Goal: Transaction & Acquisition: Purchase product/service

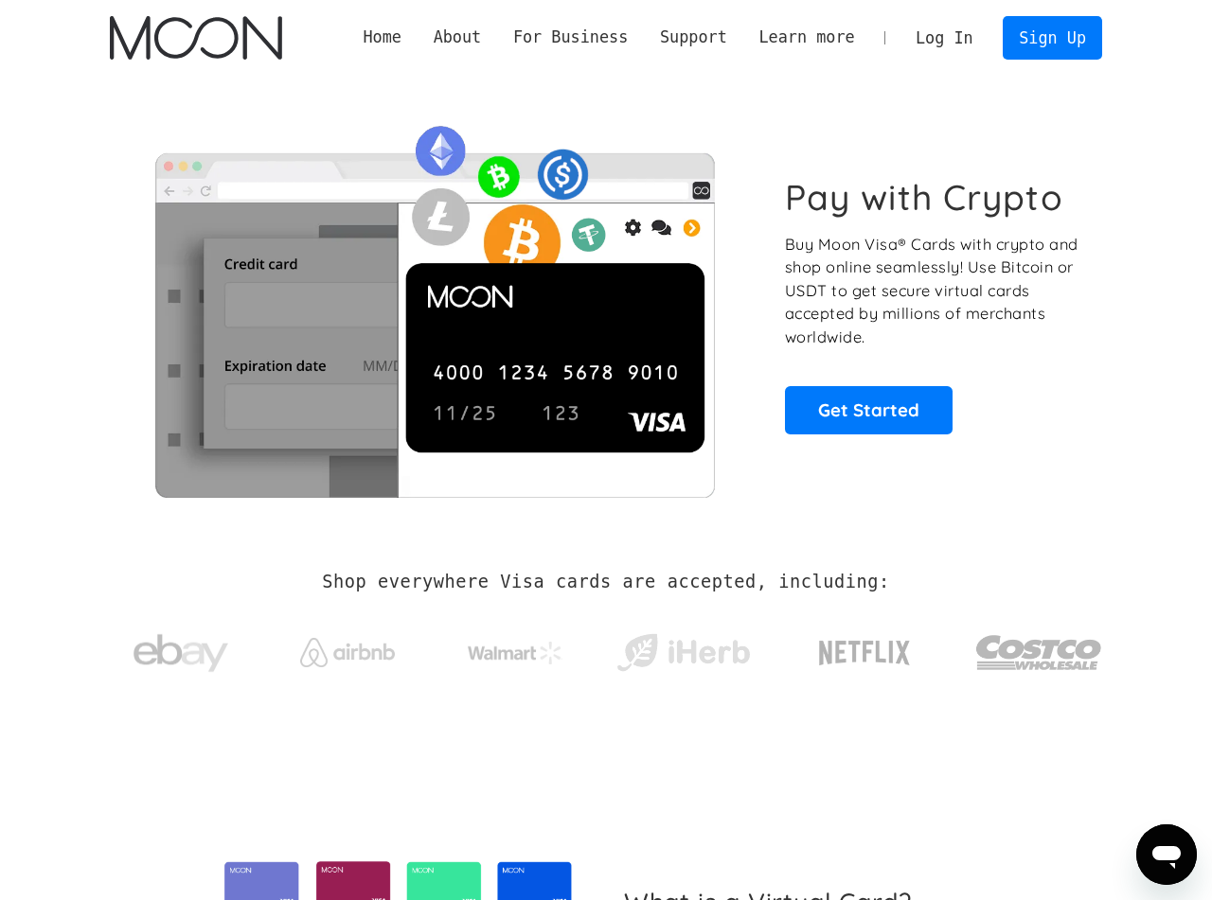
click at [955, 38] on link "Log In" at bounding box center [944, 38] width 89 height 42
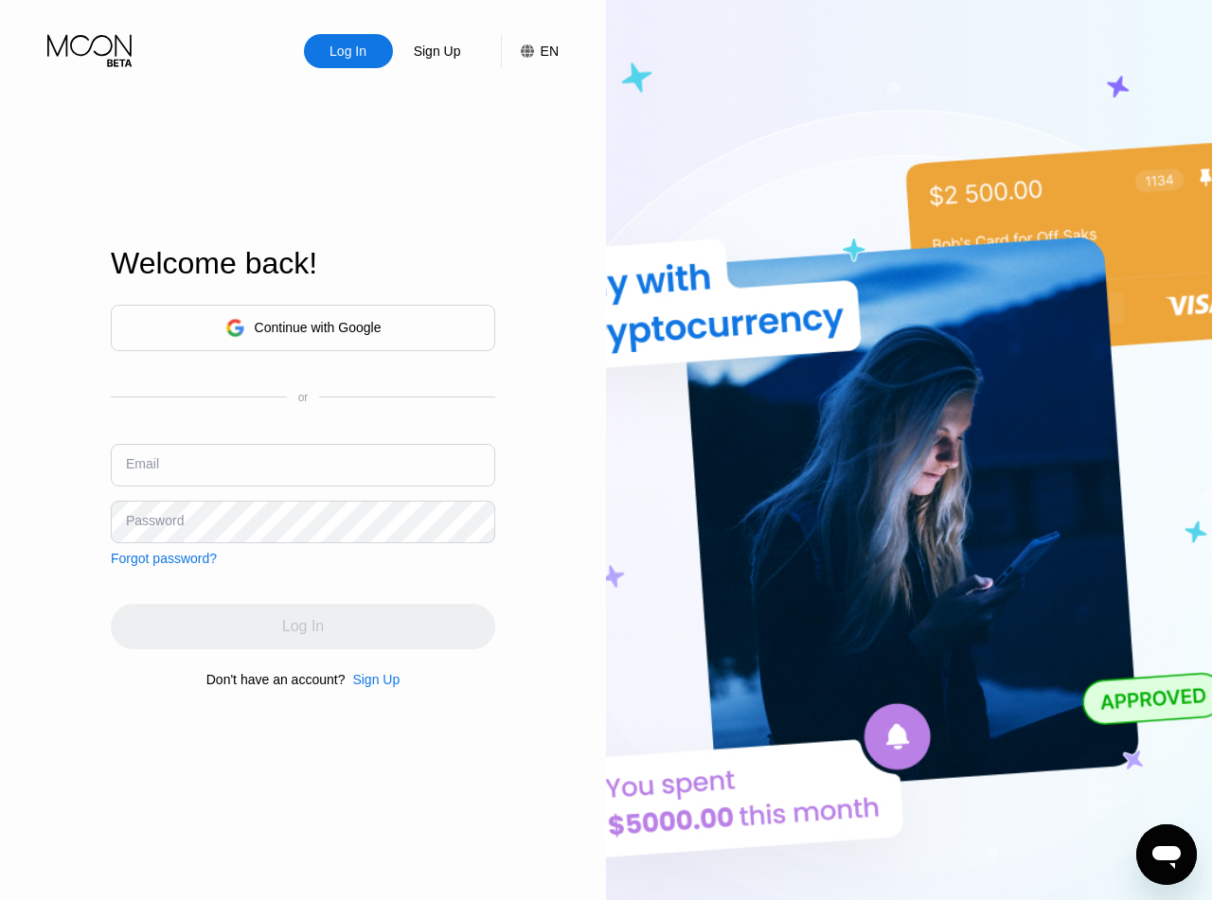
click at [195, 466] on input "text" at bounding box center [303, 465] width 384 height 43
paste input "michaelcoleman_84@proton.me"
type input "[EMAIL_ADDRESS][DOMAIN_NAME]"
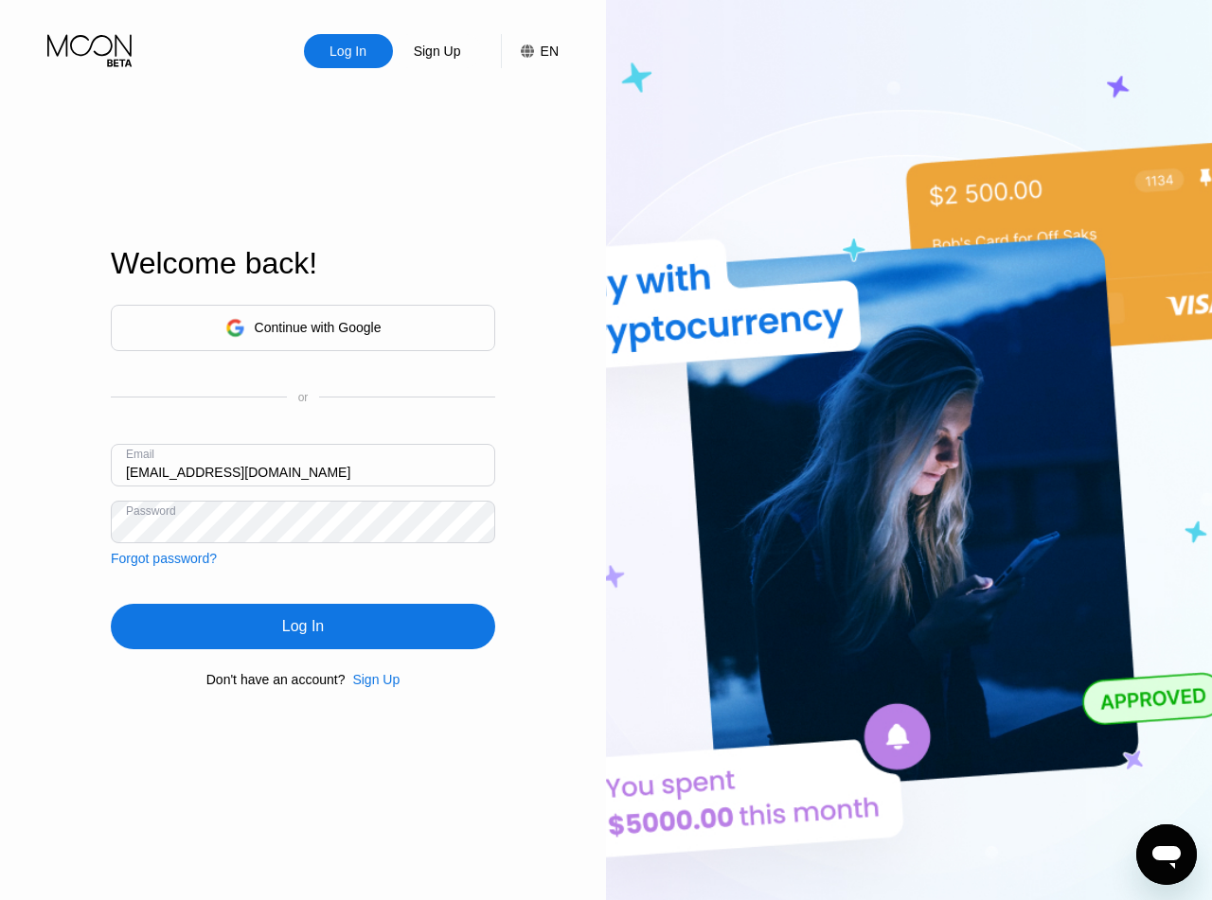
click at [288, 635] on div "Log In" at bounding box center [303, 626] width 42 height 19
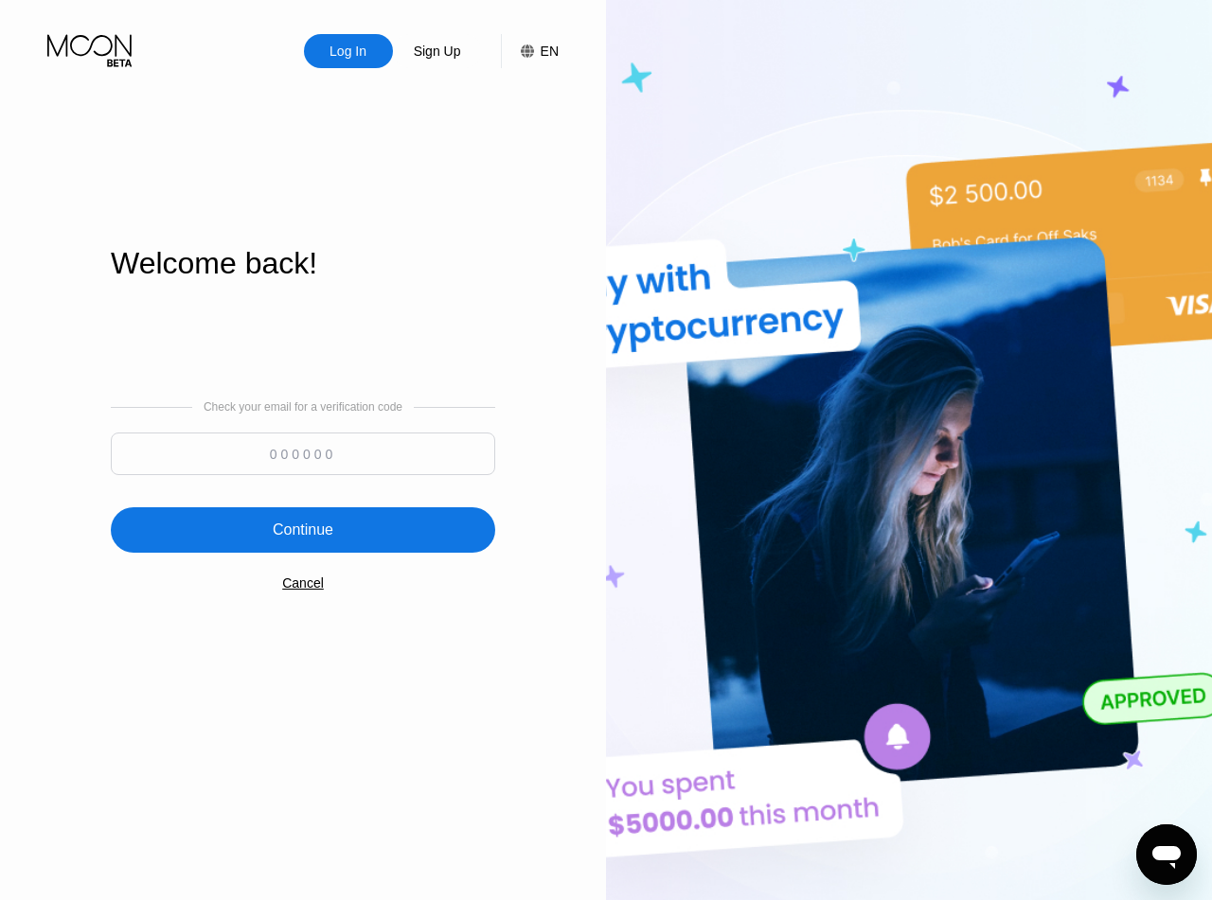
click at [303, 447] on input at bounding box center [303, 454] width 384 height 43
click at [64, 217] on div "Log In Sign Up EN Language English Save Welcome back! Check your email for a ve…" at bounding box center [303, 495] width 606 height 990
click at [233, 455] on input at bounding box center [303, 454] width 384 height 43
paste input "966752"
type input "966752"
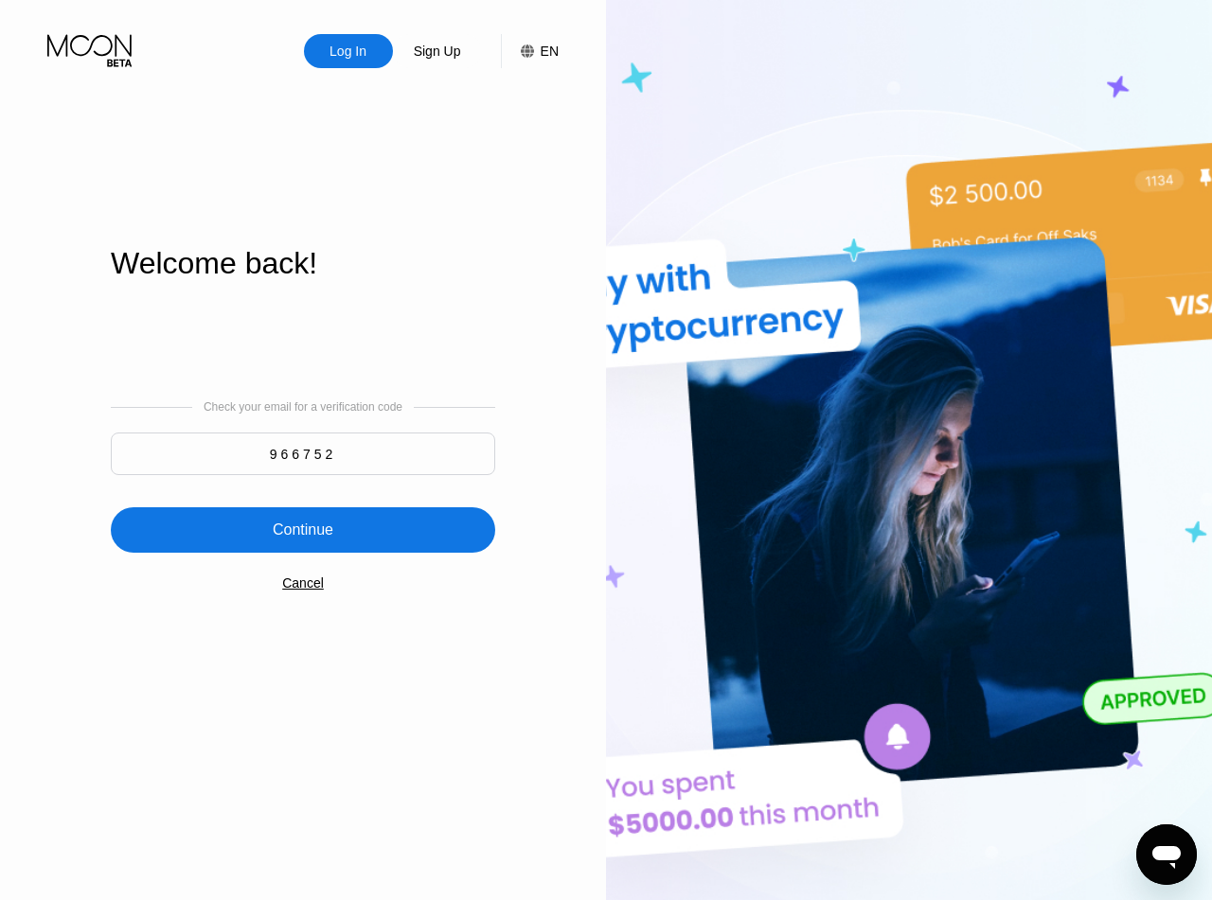
click at [264, 510] on div "Continue" at bounding box center [303, 530] width 384 height 45
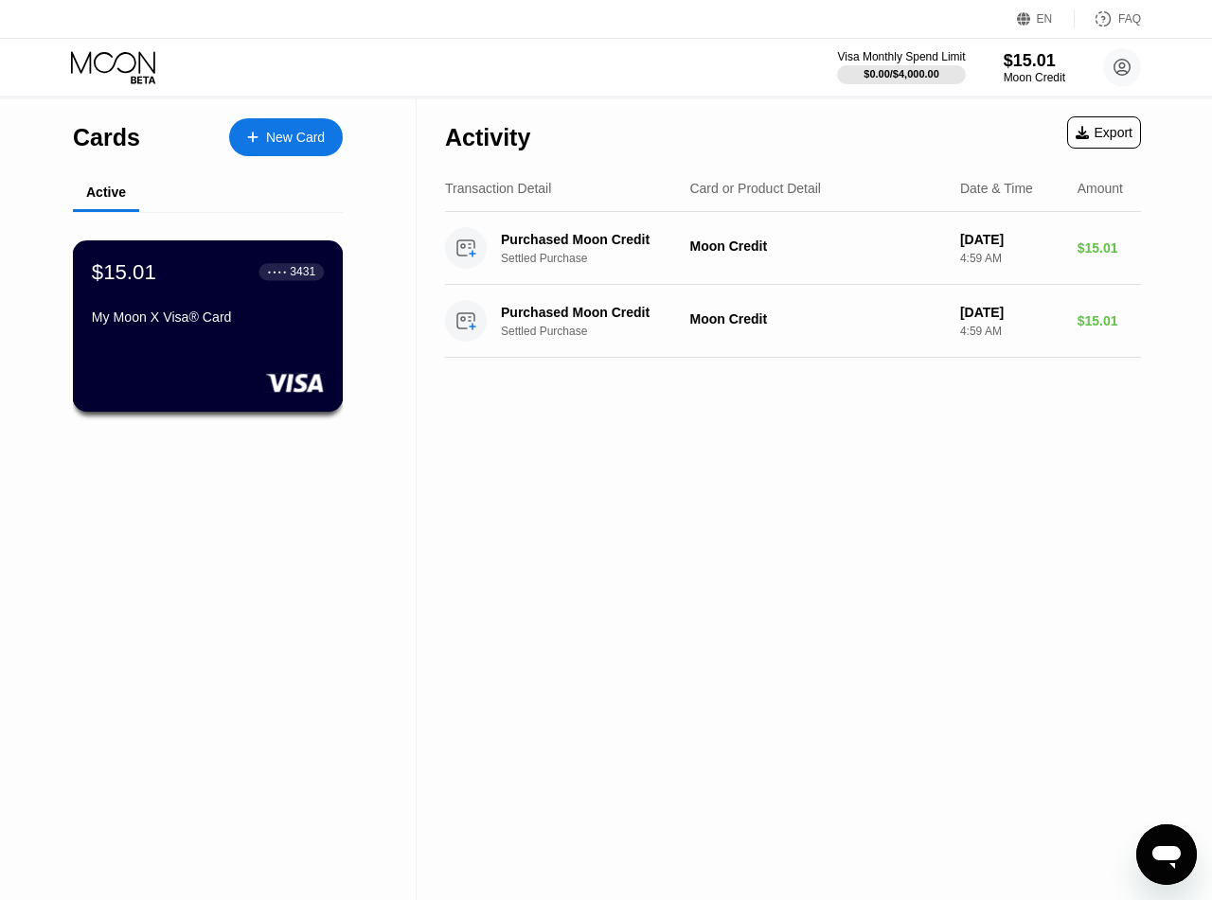
click at [168, 325] on div "My Moon X Visa® Card" at bounding box center [208, 317] width 232 height 15
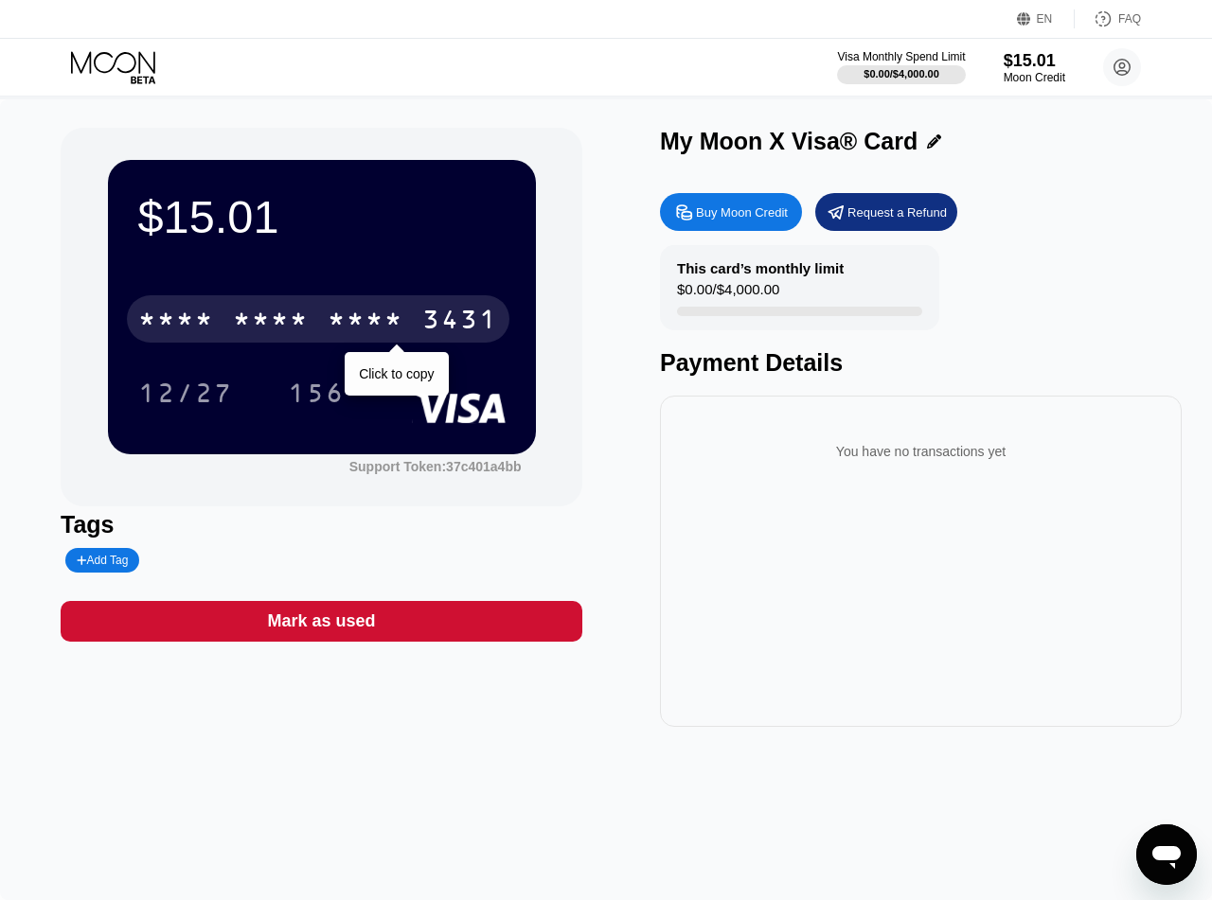
click at [284, 322] on div "* * * *" at bounding box center [271, 322] width 76 height 30
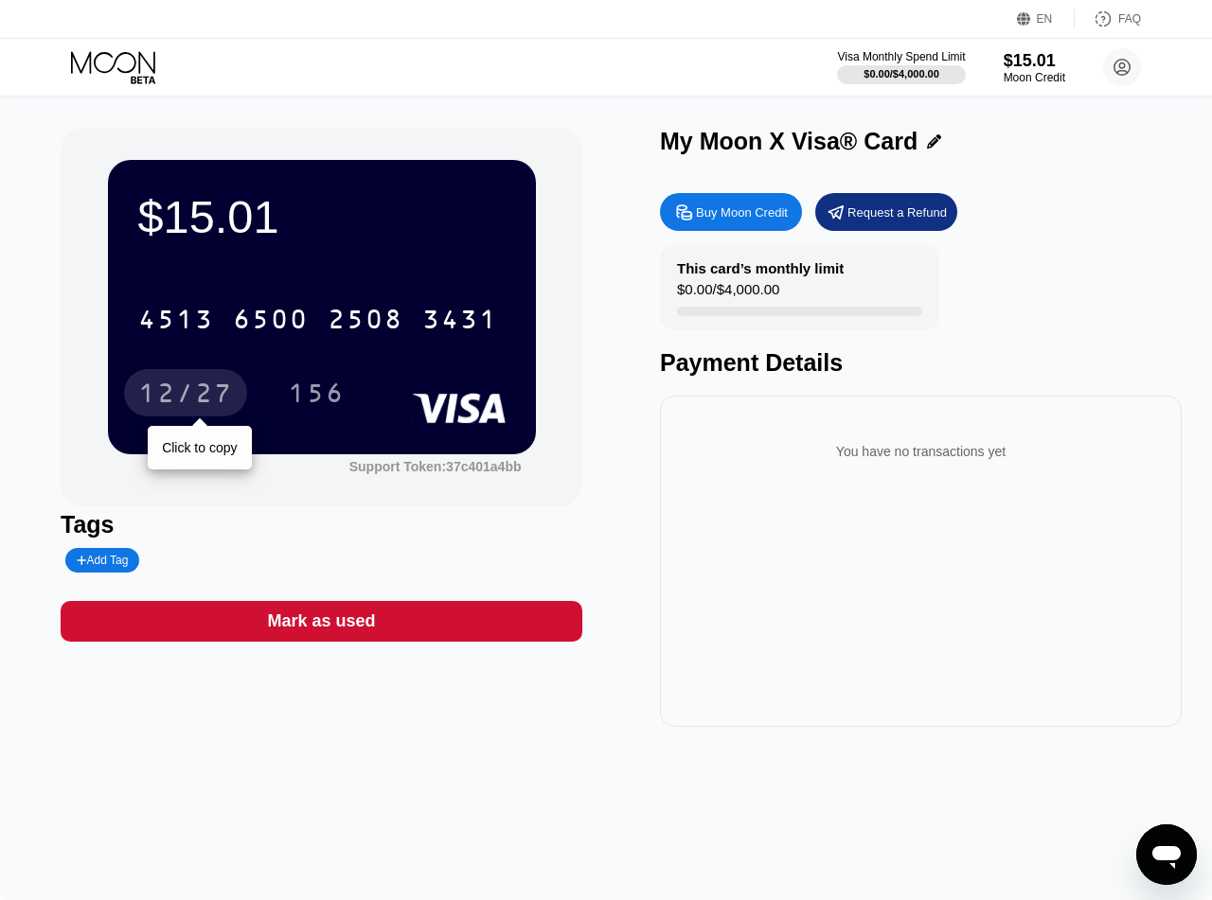
click at [205, 400] on div "12/27" at bounding box center [185, 396] width 95 height 30
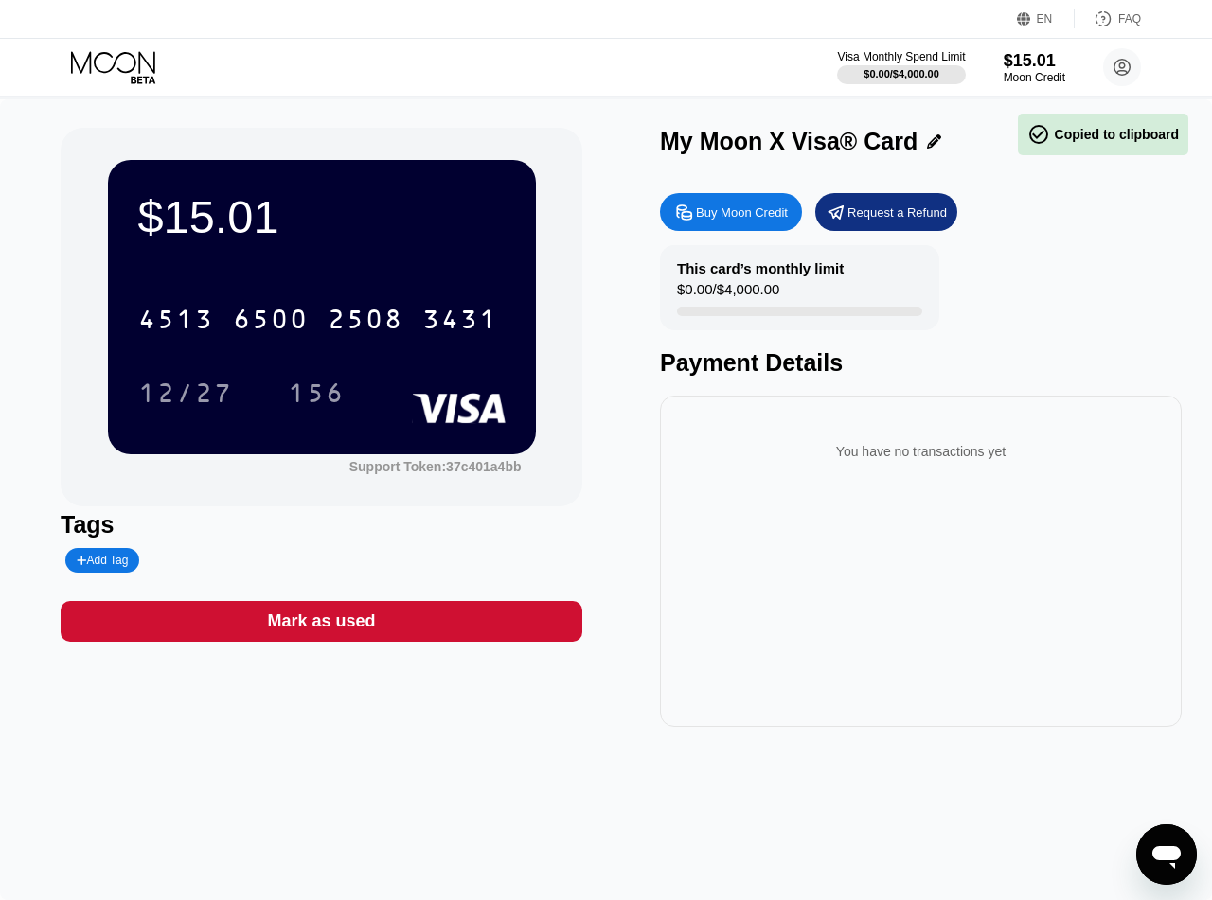
click at [316, 390] on div "156" at bounding box center [316, 396] width 57 height 30
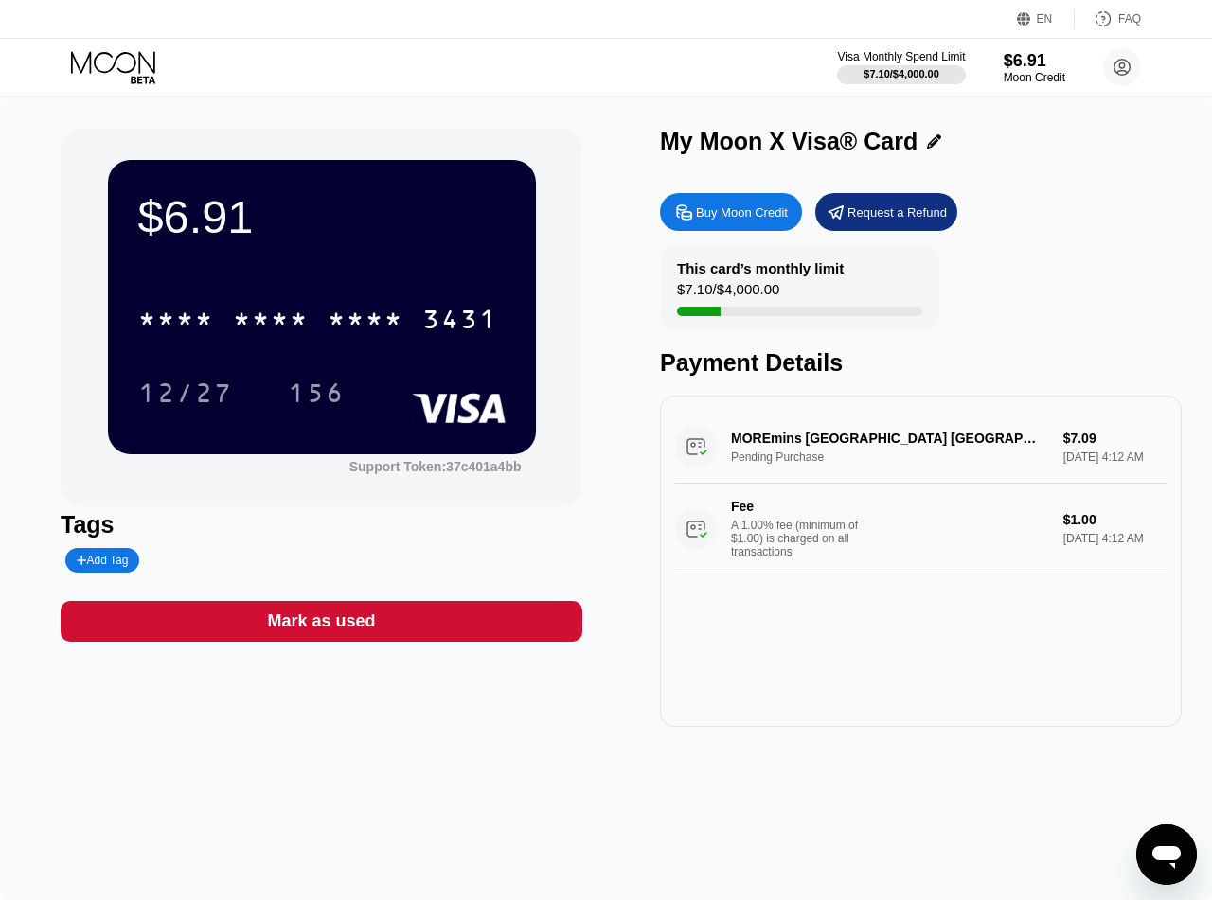
click at [727, 221] on div "Buy Moon Credit" at bounding box center [742, 213] width 92 height 16
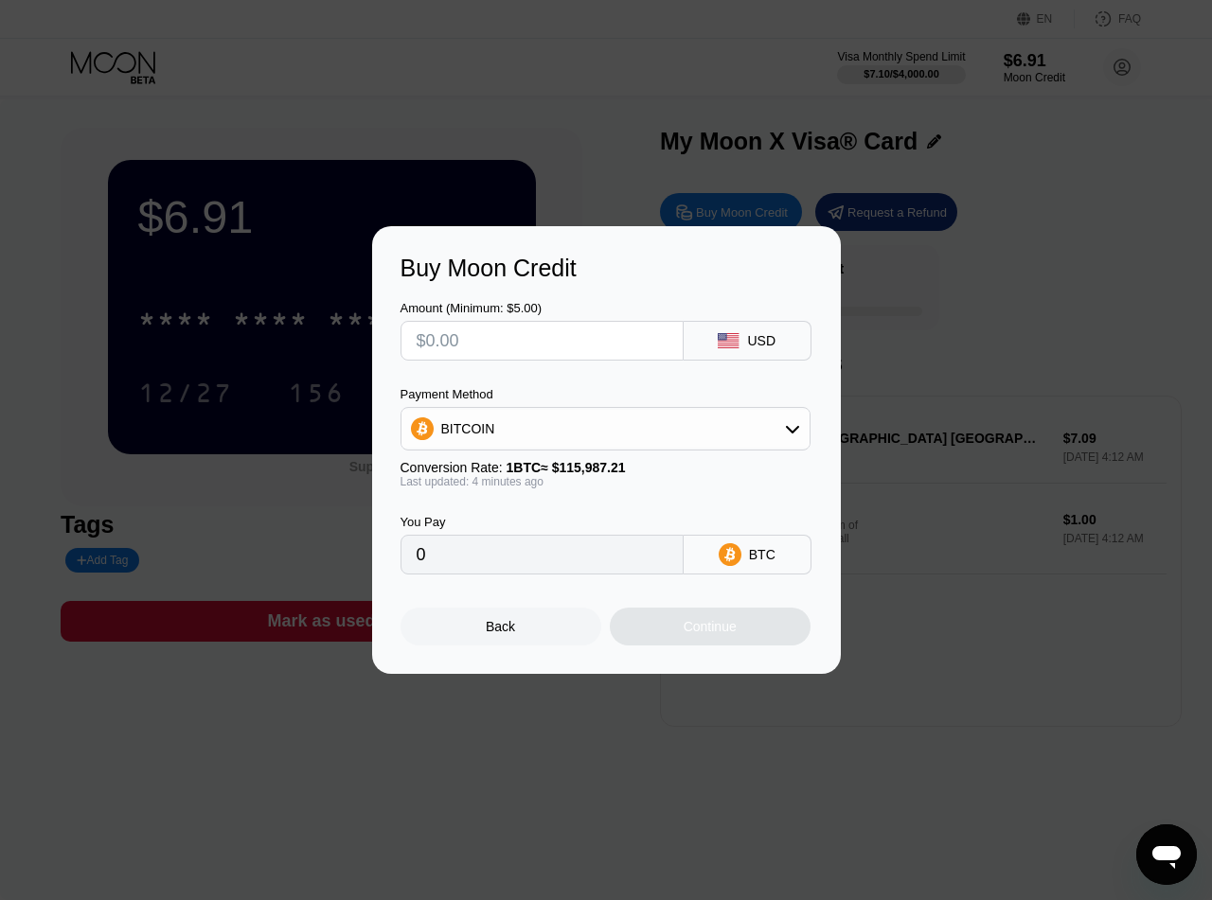
click at [487, 346] on input "text" at bounding box center [542, 341] width 251 height 38
type input "$50"
type input "0.00043116"
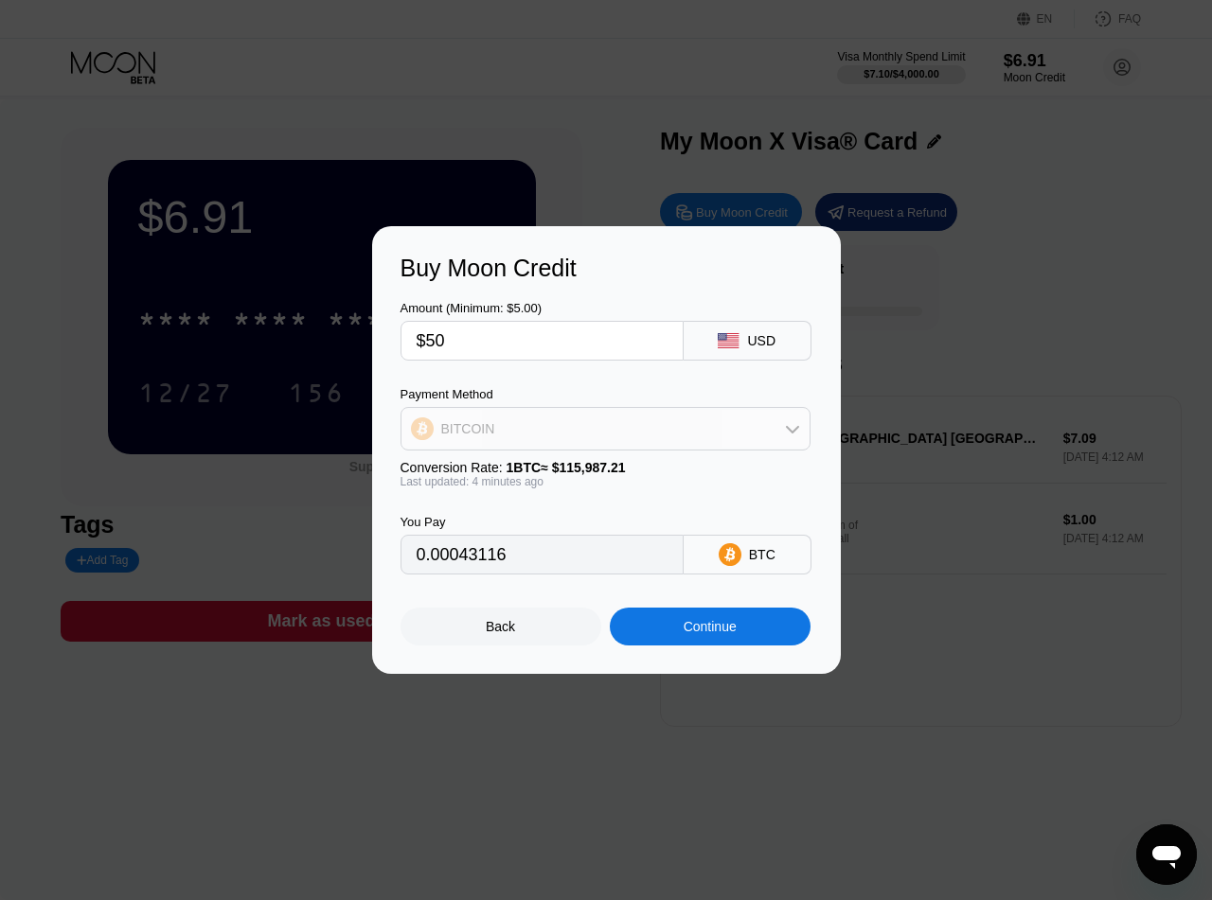
click at [580, 436] on div "BITCOIN" at bounding box center [605, 429] width 408 height 38
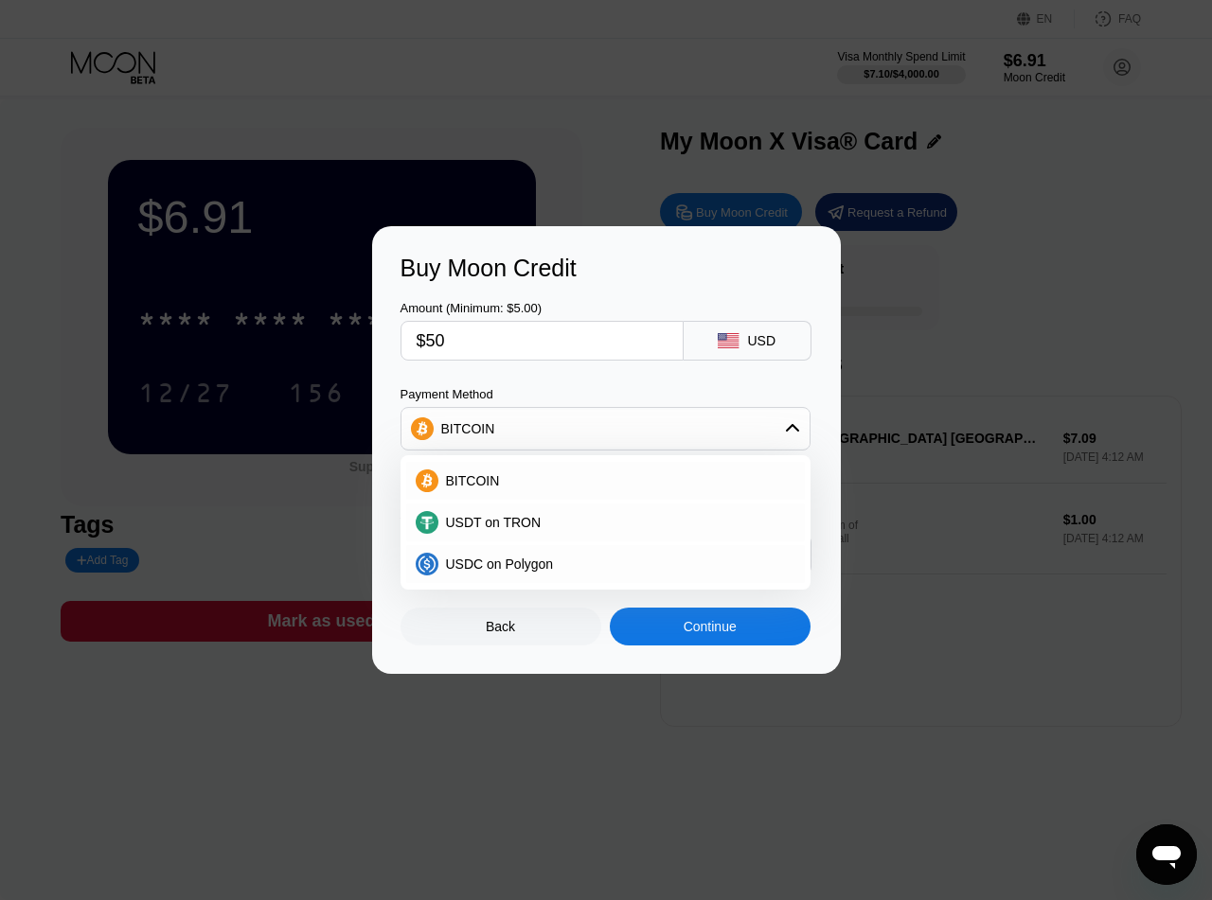
click at [594, 435] on div "BITCOIN" at bounding box center [605, 429] width 408 height 38
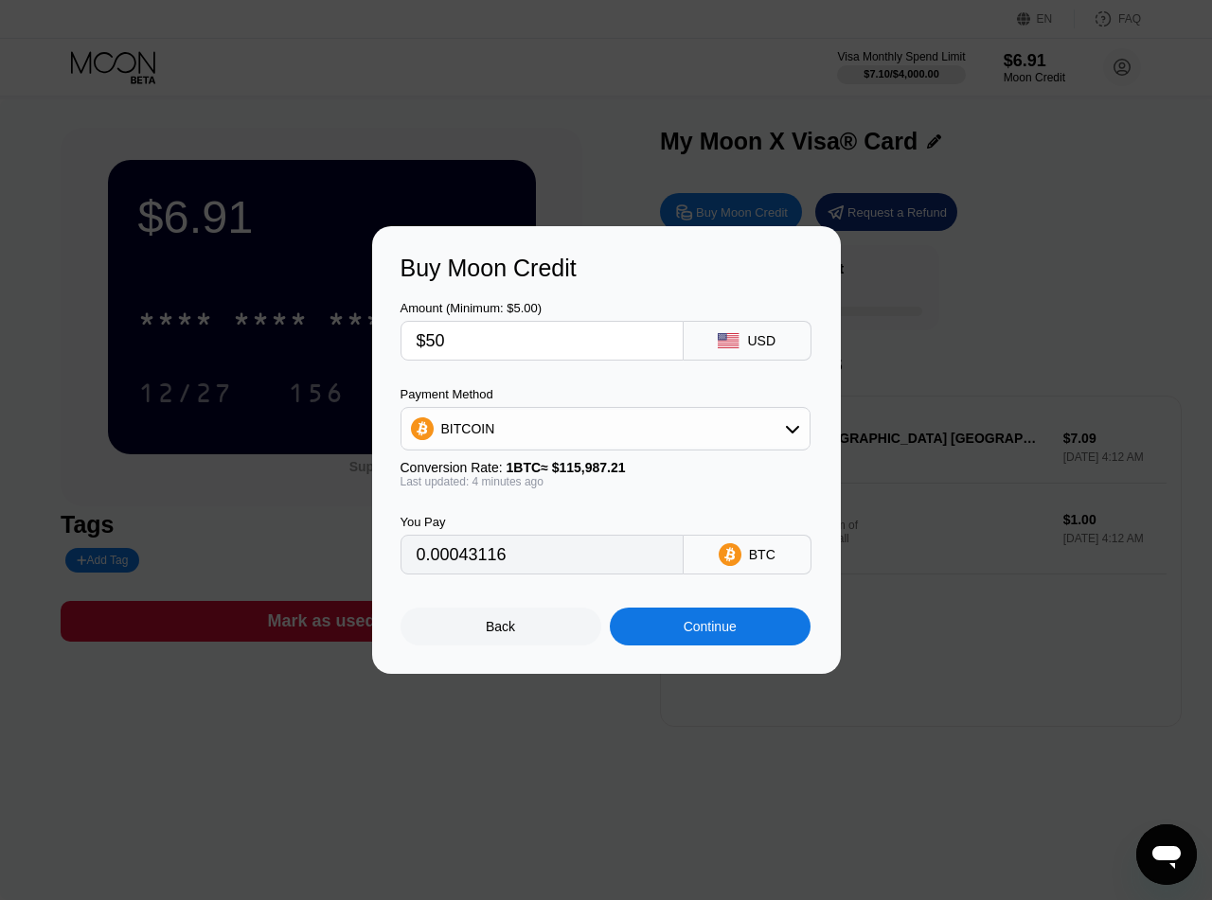
click at [489, 339] on input "$50" at bounding box center [542, 341] width 251 height 38
drag, startPoint x: 535, startPoint y: 342, endPoint x: 315, endPoint y: 347, distance: 219.7
click at [417, 347] on input "$50" at bounding box center [542, 341] width 251 height 38
click at [468, 344] on input "$50" at bounding box center [542, 341] width 251 height 38
drag, startPoint x: 477, startPoint y: 341, endPoint x: 417, endPoint y: 339, distance: 60.6
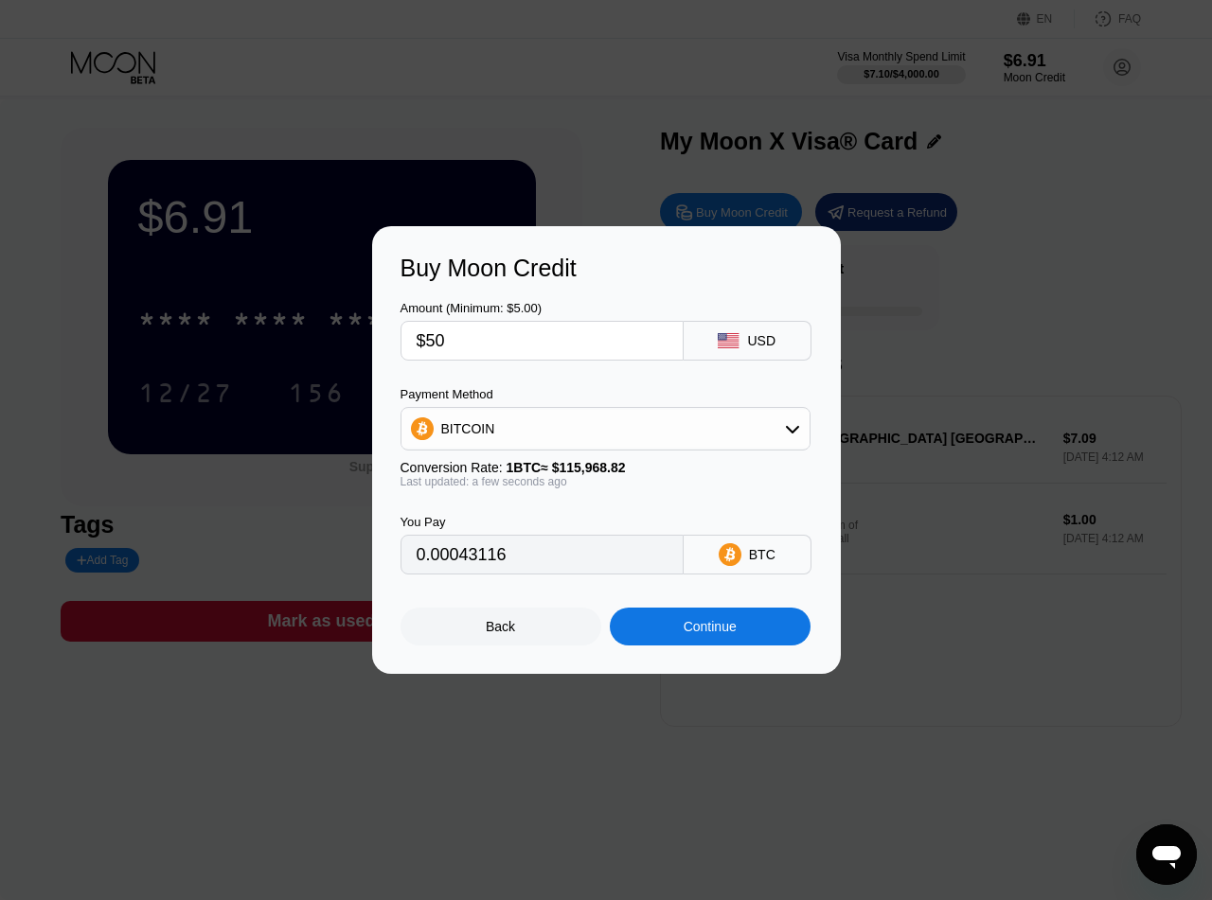
click at [417, 339] on input "$50" at bounding box center [542, 341] width 251 height 38
click at [454, 340] on input "$50" at bounding box center [542, 341] width 251 height 38
drag, startPoint x: 461, startPoint y: 340, endPoint x: 430, endPoint y: 342, distance: 31.3
click at [430, 342] on input "$50" at bounding box center [542, 341] width 251 height 38
click at [458, 338] on input "$50" at bounding box center [542, 341] width 251 height 38
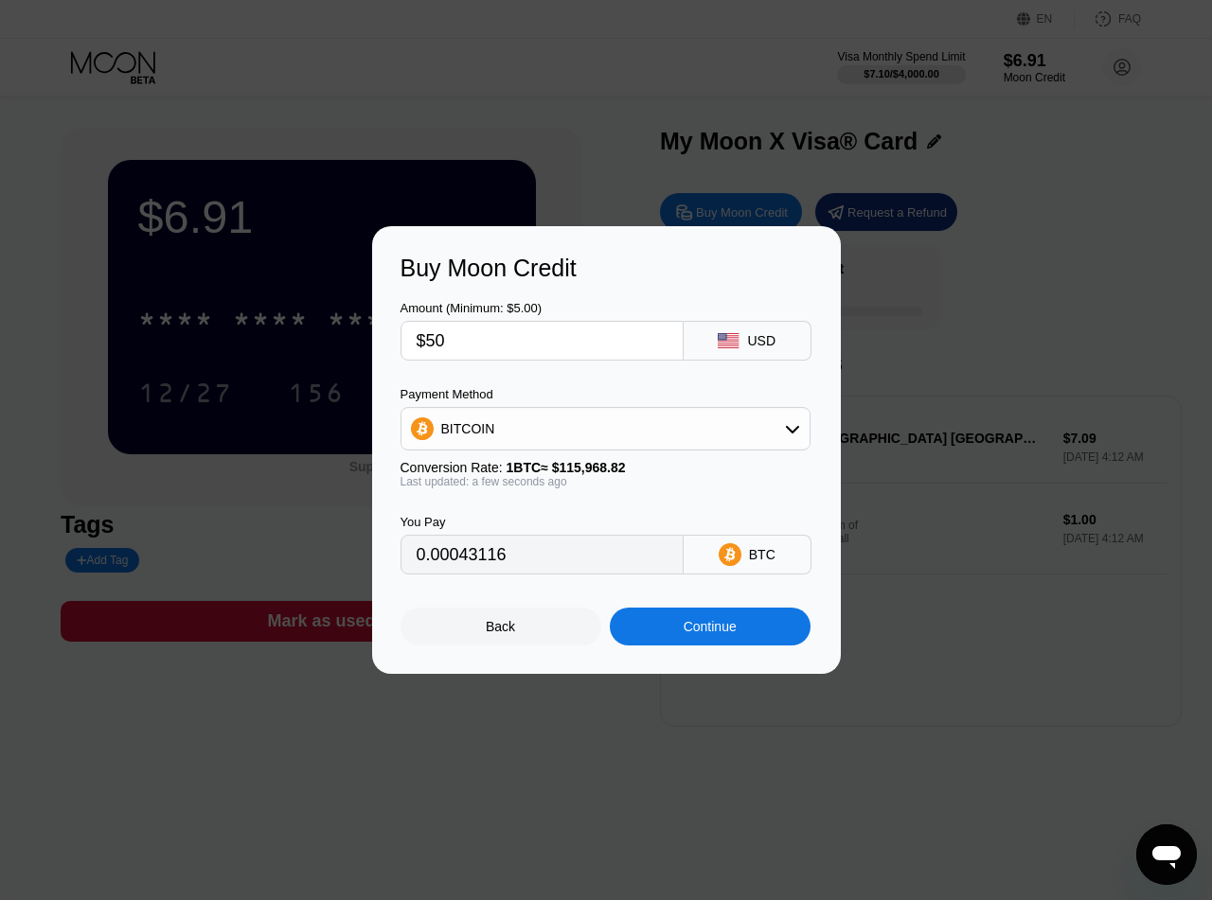
click at [425, 339] on input "$50" at bounding box center [542, 341] width 251 height 38
click at [458, 342] on input "$50" at bounding box center [542, 341] width 251 height 38
drag, startPoint x: 446, startPoint y: 337, endPoint x: 427, endPoint y: 338, distance: 19.0
click at [427, 338] on input "$50" at bounding box center [542, 341] width 251 height 38
type input "$7"
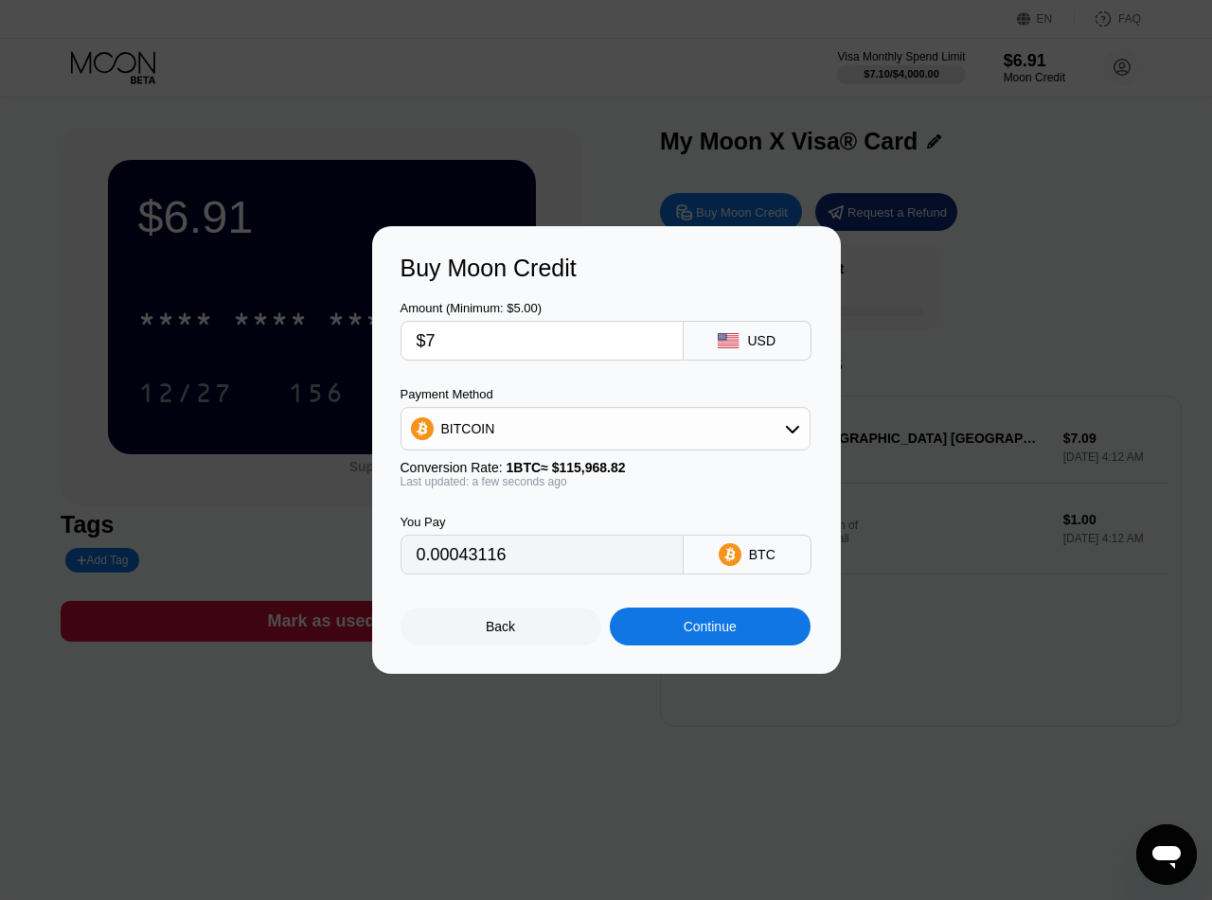
type input "0.00006037"
type input "$75"
type input "0.00064673"
type input "$75"
click at [740, 646] on div "Continue" at bounding box center [710, 627] width 201 height 38
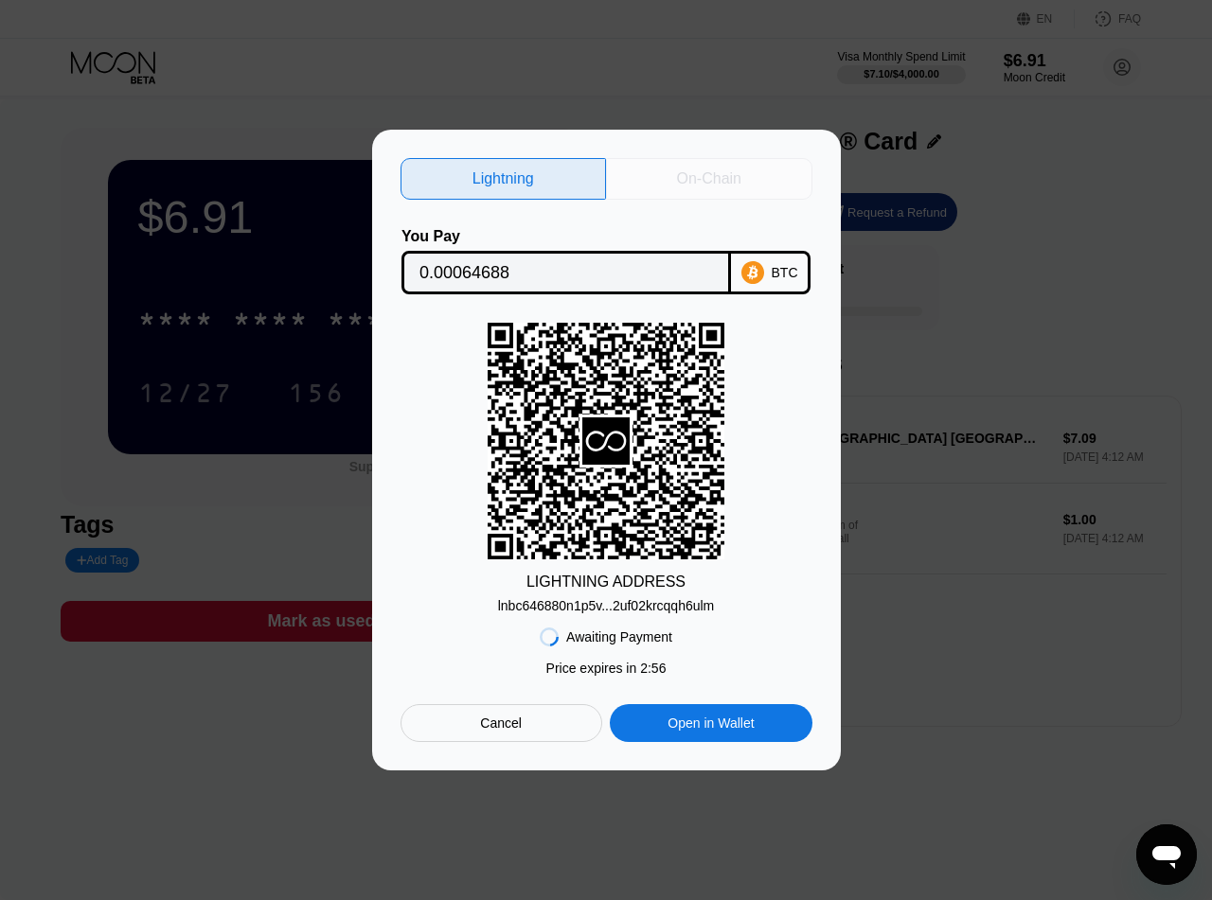
click at [704, 174] on div "On-Chain" at bounding box center [709, 178] width 64 height 19
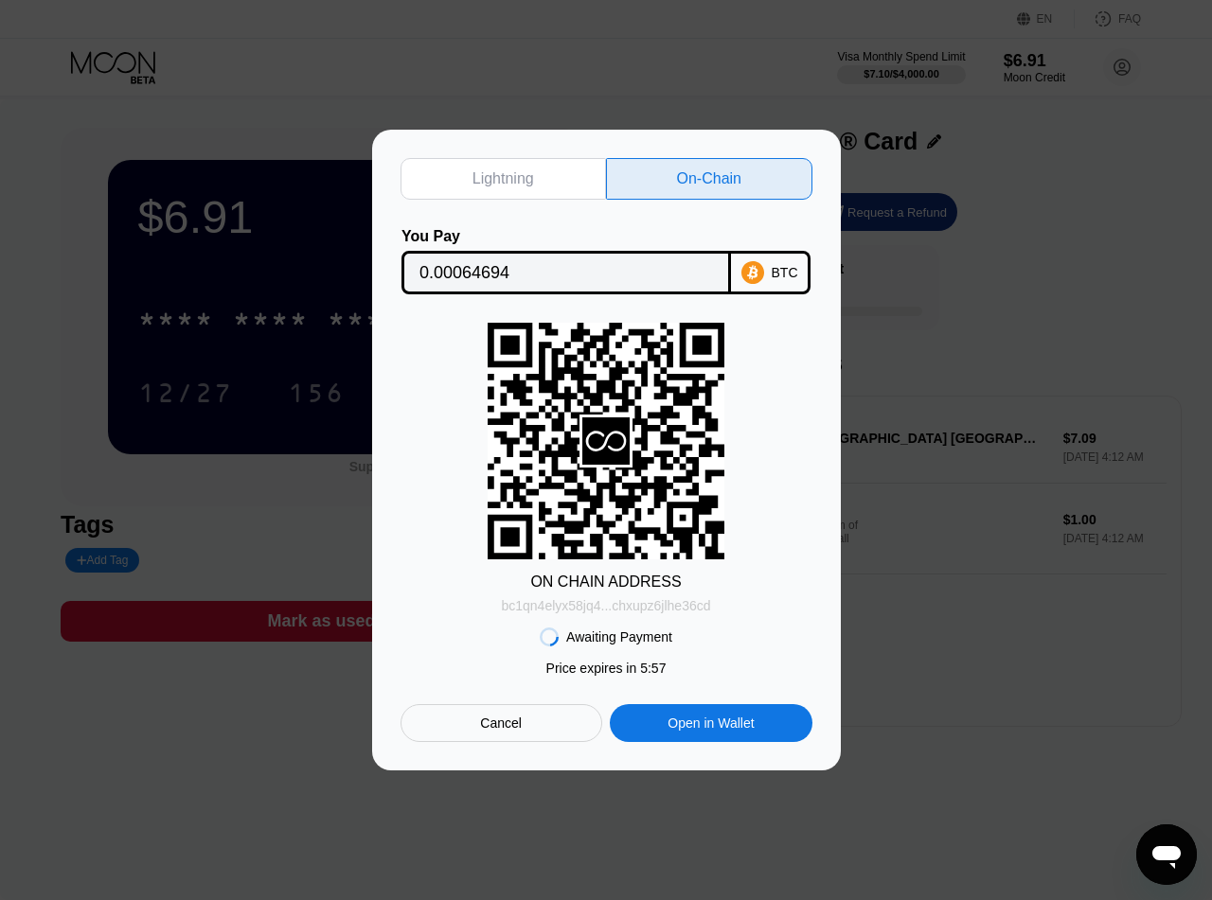
click at [590, 610] on div "bc1qn4elyx58jq4...chxupz6jlhe36cd" at bounding box center [605, 605] width 209 height 15
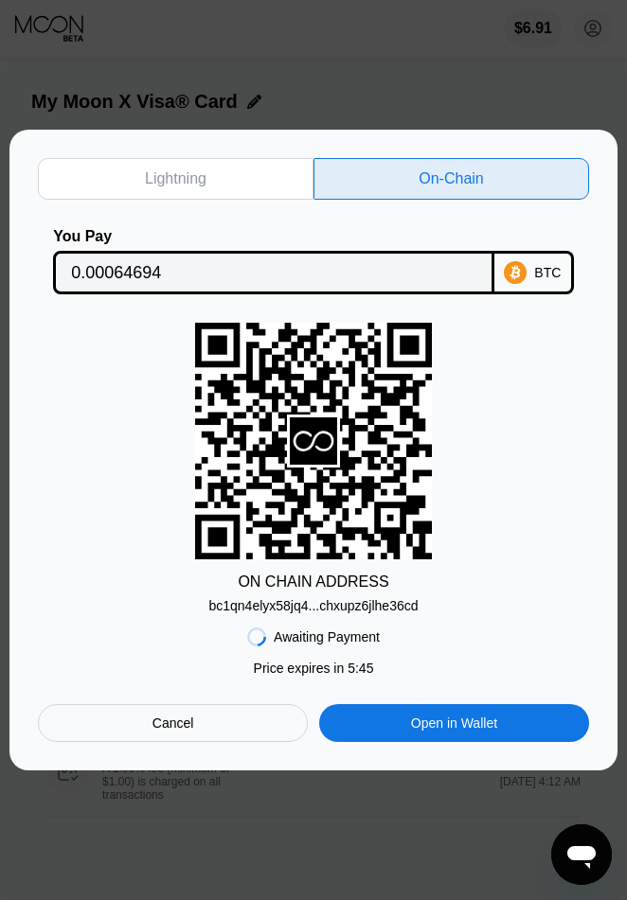
click at [276, 602] on div "bc1qn4elyx58jq4...chxupz6jlhe36cd" at bounding box center [312, 605] width 209 height 15
click at [196, 258] on input "0.00064694" at bounding box center [273, 273] width 405 height 38
click at [159, 270] on input "0.00064694" at bounding box center [273, 273] width 405 height 38
drag, startPoint x: 189, startPoint y: 269, endPoint x: 49, endPoint y: 266, distance: 140.2
click at [71, 266] on input "0.00064694" at bounding box center [273, 273] width 405 height 38
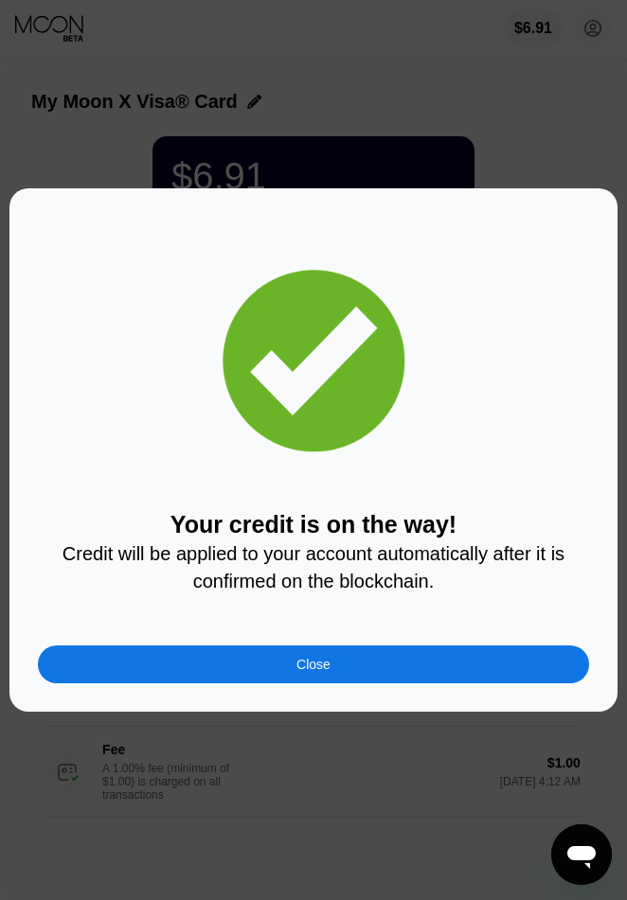
click at [387, 676] on div "Close" at bounding box center [313, 665] width 551 height 38
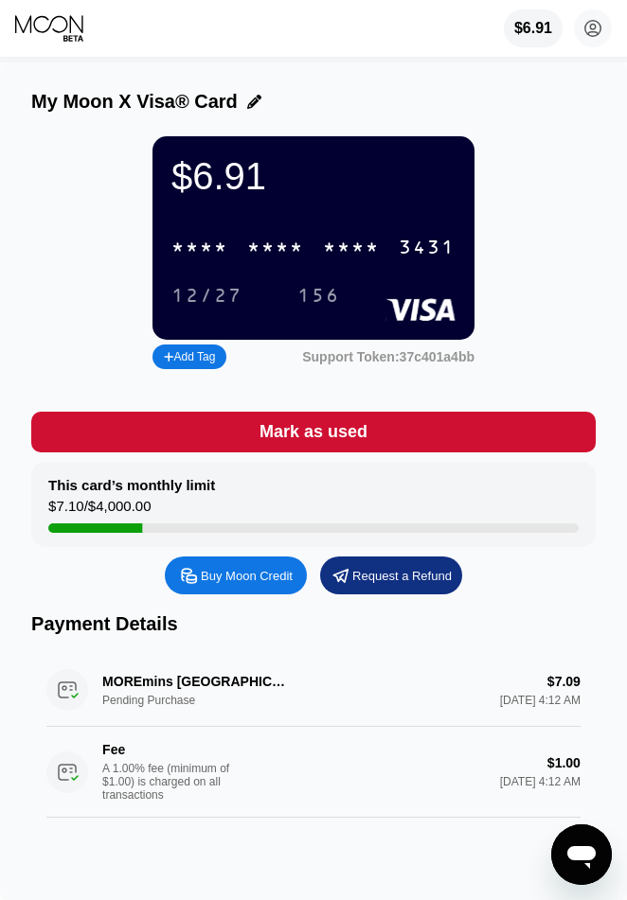
click at [62, 238] on div "$6.91 * * * * * * * * * * * * 3431 12/27 156 Add Tag Support Token: 37c401a4bb" at bounding box center [313, 255] width 564 height 238
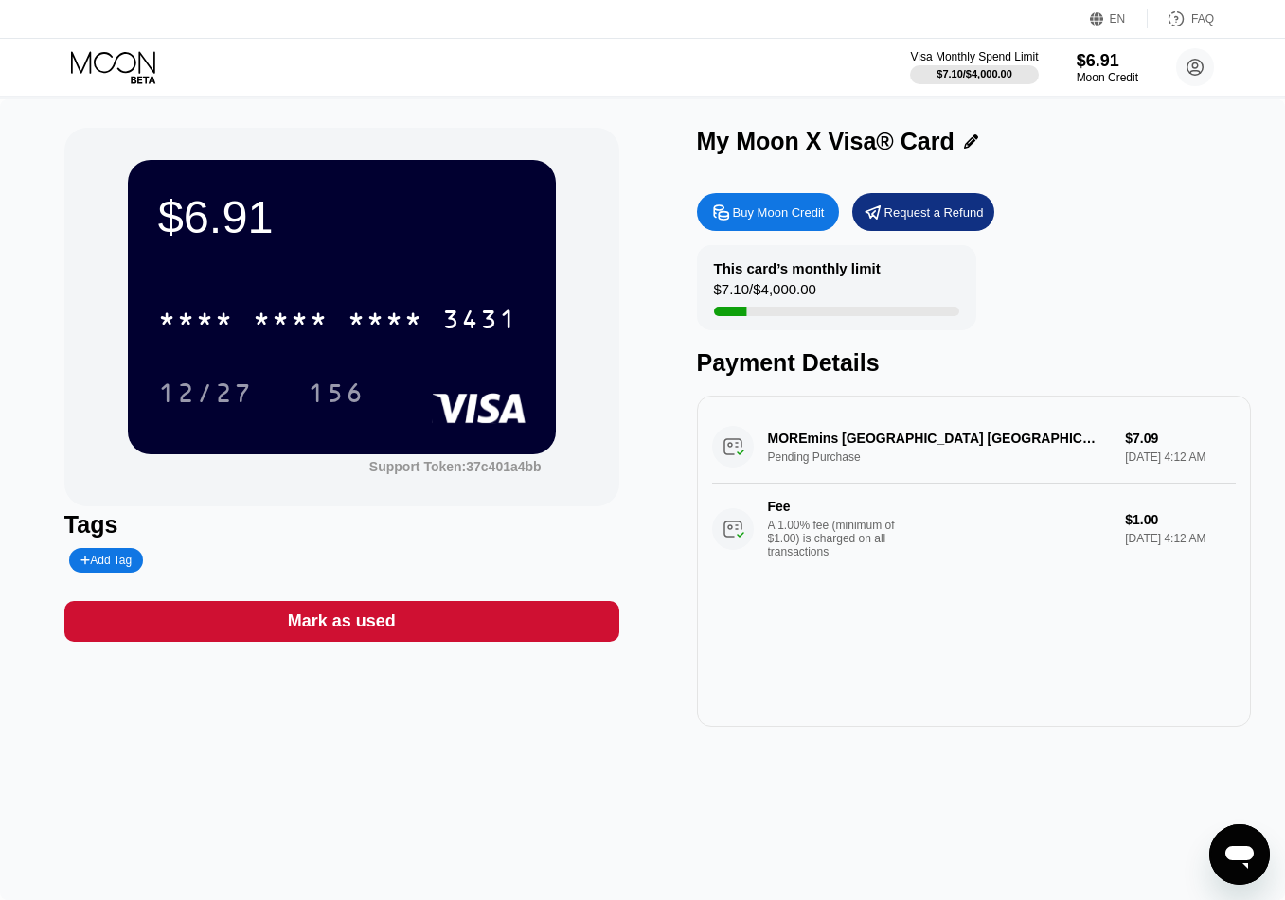
click at [953, 727] on div "MOREmins London GB Pending Purchase $7.09 Sep 19, 2025 4:12 AM Fee A 1.00% fee …" at bounding box center [974, 561] width 555 height 331
click at [1222, 155] on div "My Moon X Visa® Card" at bounding box center [974, 141] width 555 height 27
click at [1137, 263] on div "This card’s monthly limit $7.10 / $4,000.00 Payment Details" at bounding box center [974, 311] width 555 height 132
click at [892, 830] on div "$6.91 * * * * * * * * * * * * 3431 12/27 156 Support Token: 37c401a4bb Tags Add…" at bounding box center [642, 499] width 1285 height 801
